Goal: Information Seeking & Learning: Understand process/instructions

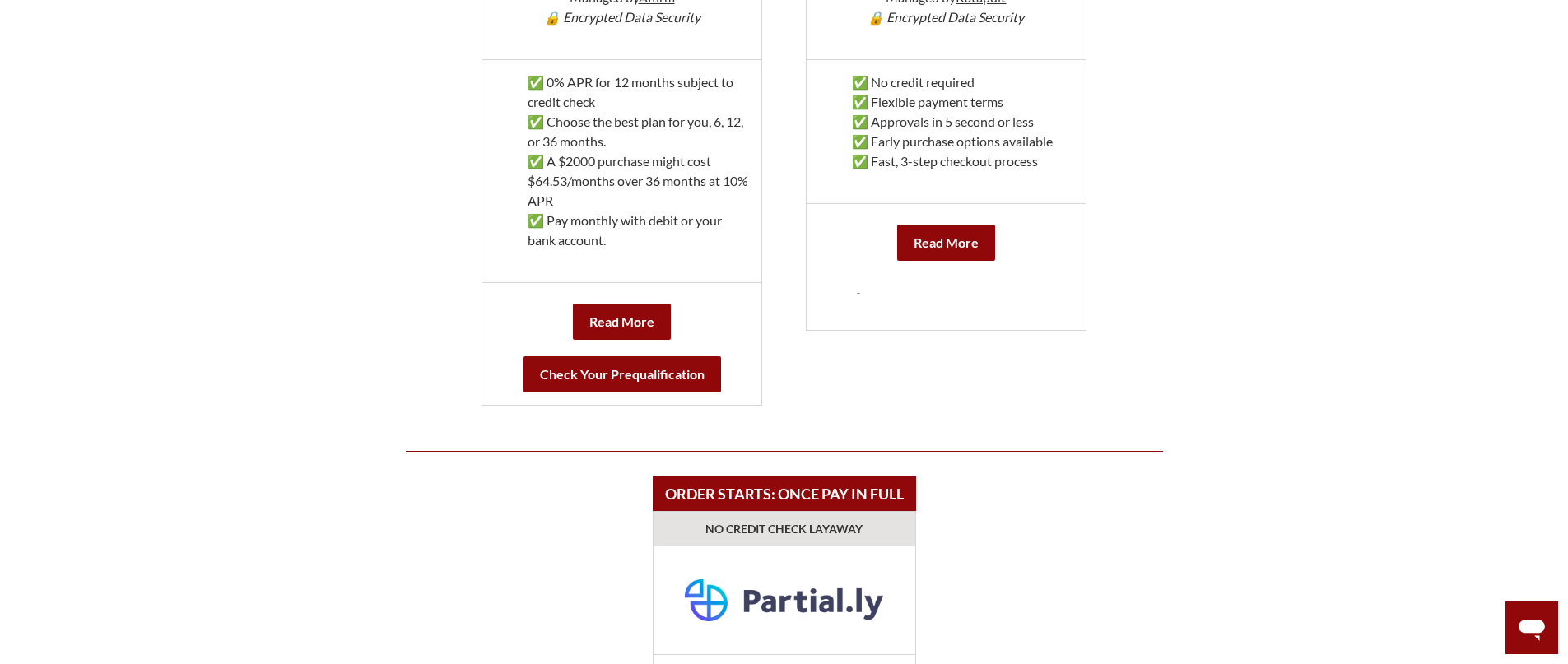
click at [946, 294] on link at bounding box center [946, 298] width 178 height 41
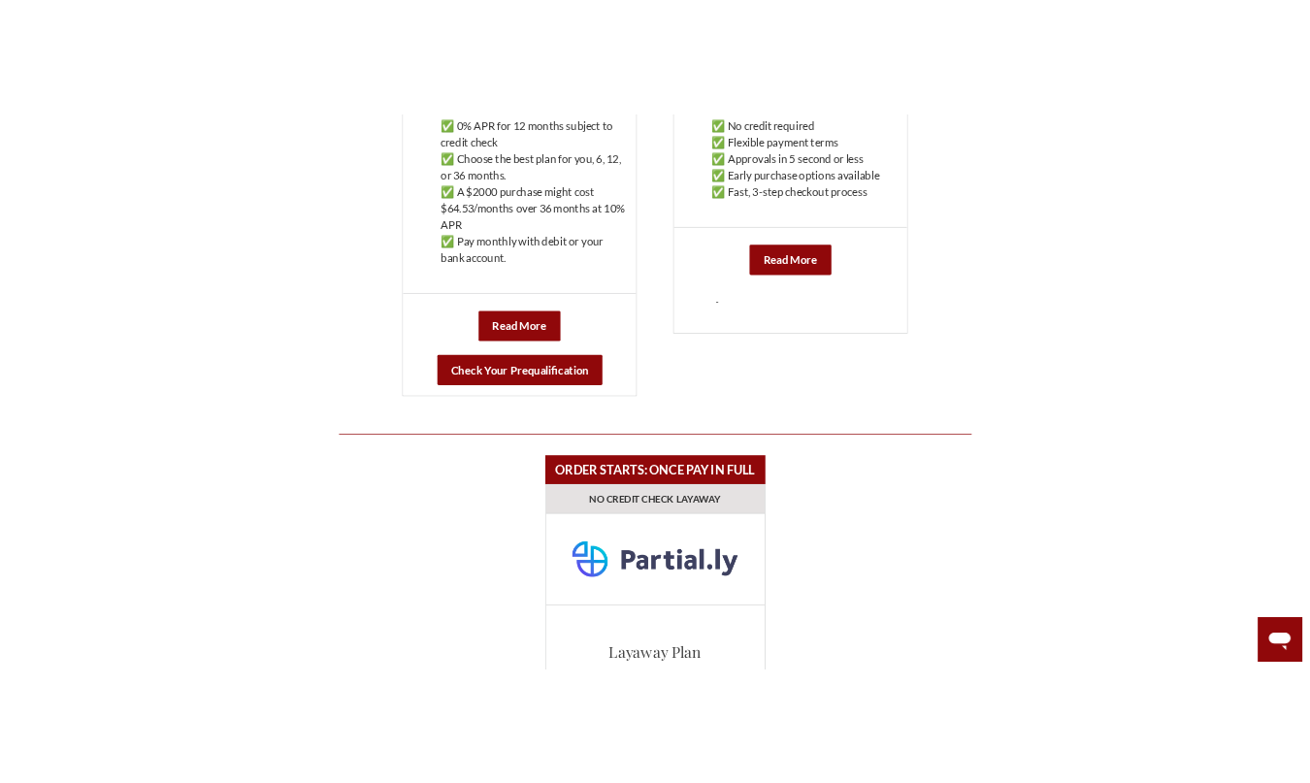
scroll to position [1238, 0]
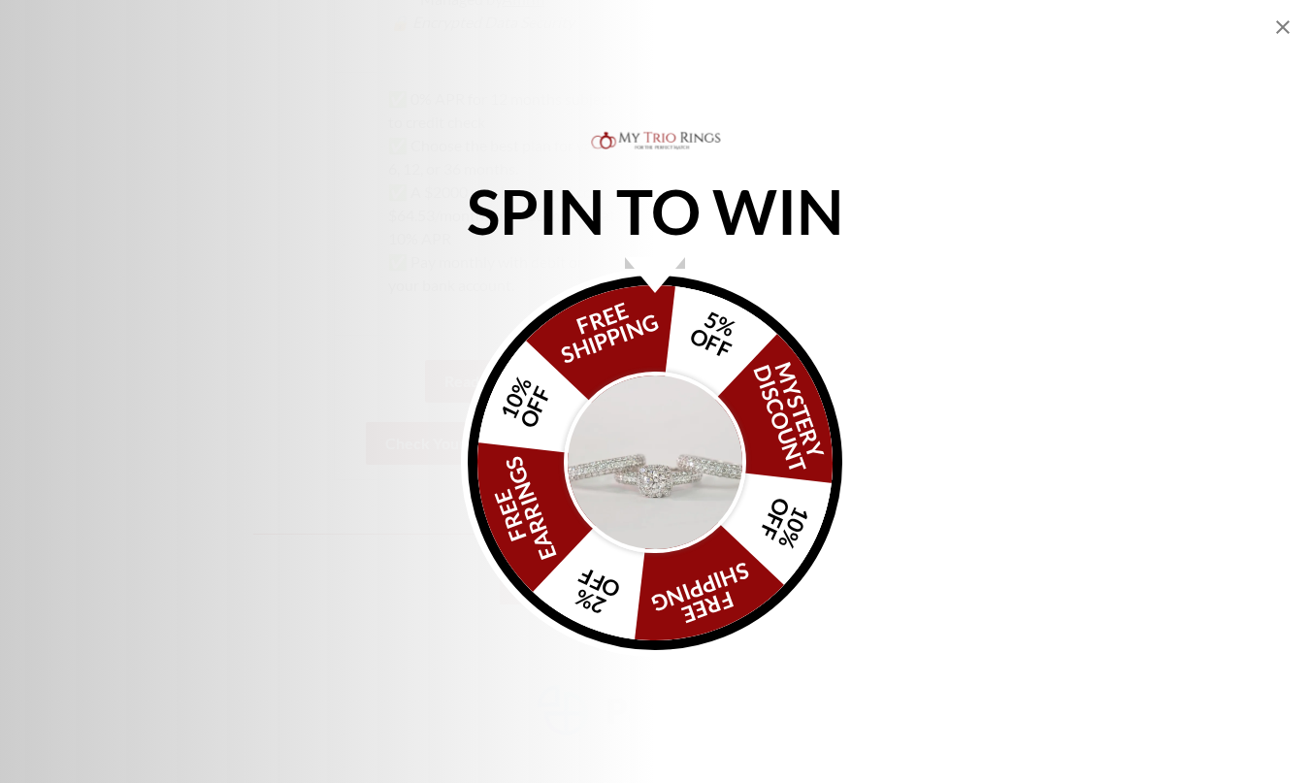
click at [1280, 21] on icon "Close popup" at bounding box center [1282, 27] width 23 height 23
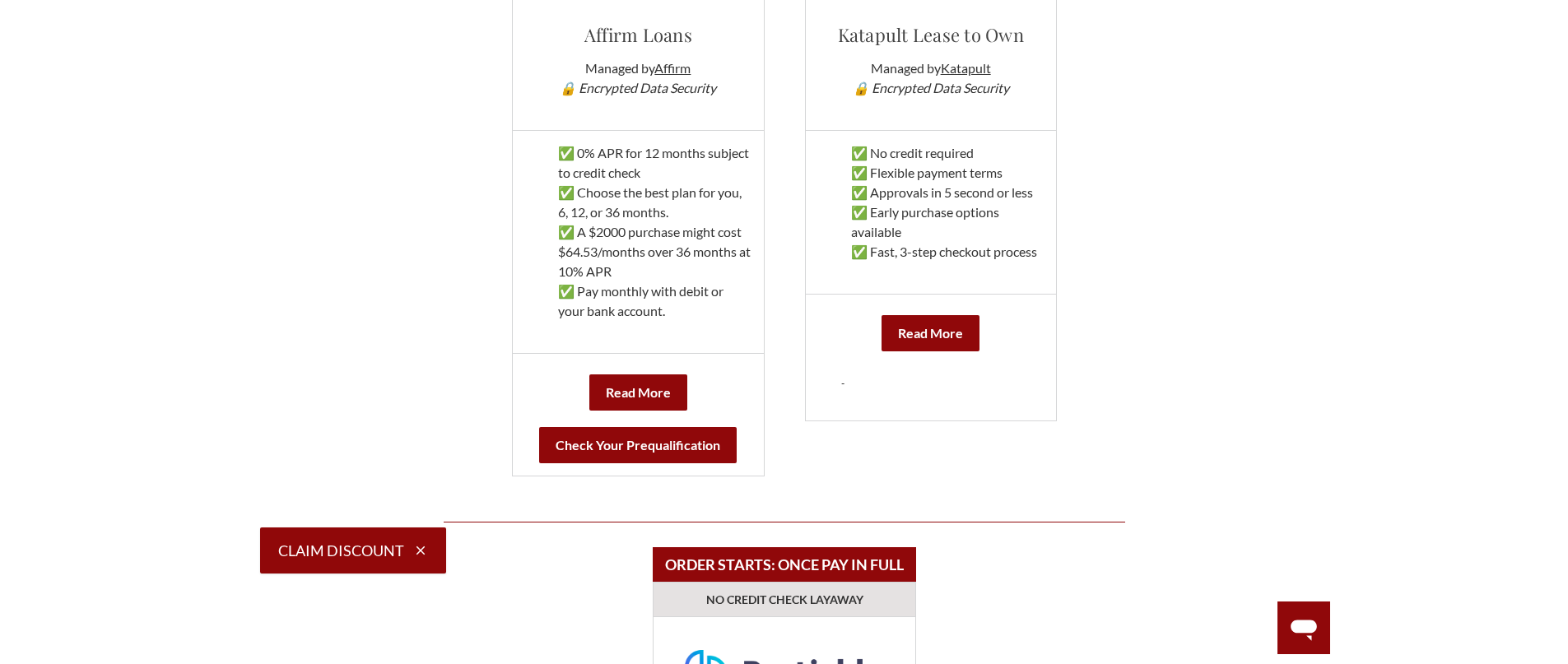
scroll to position [1150, 0]
